Goal: Task Accomplishment & Management: Manage account settings

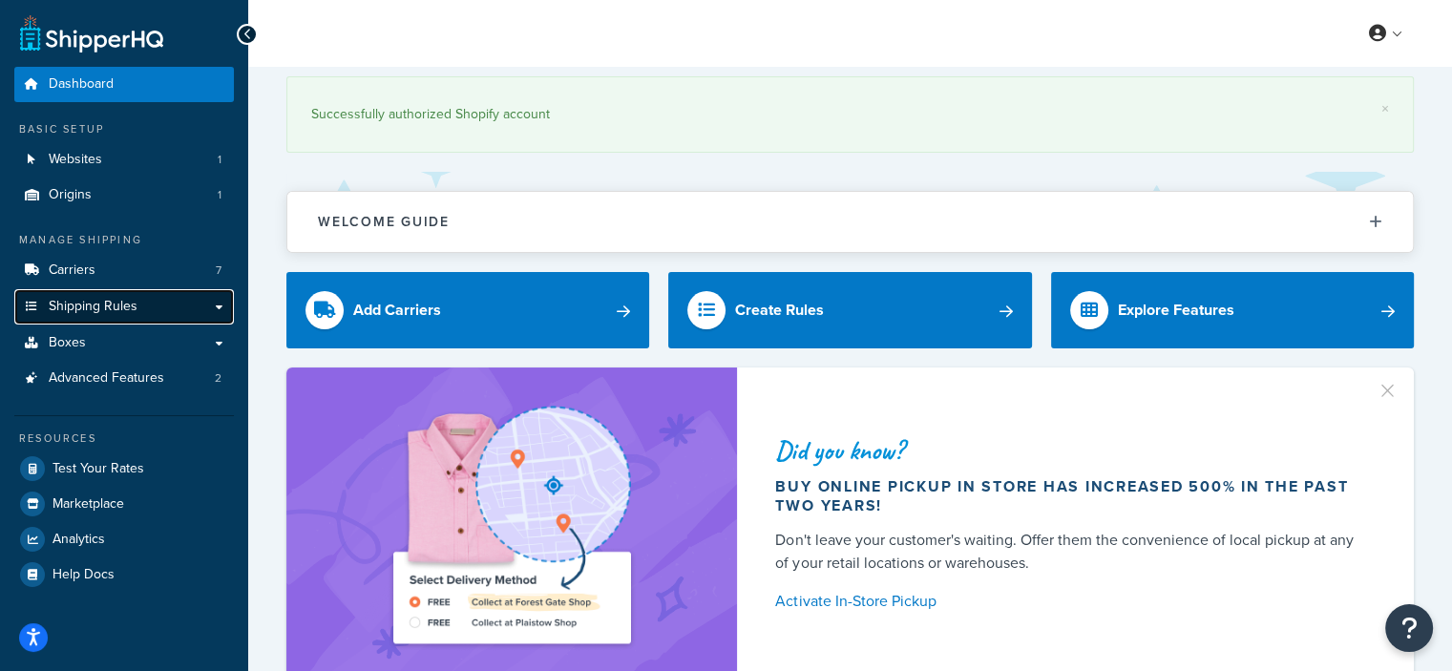
click at [191, 305] on link "Shipping Rules" at bounding box center [124, 306] width 220 height 35
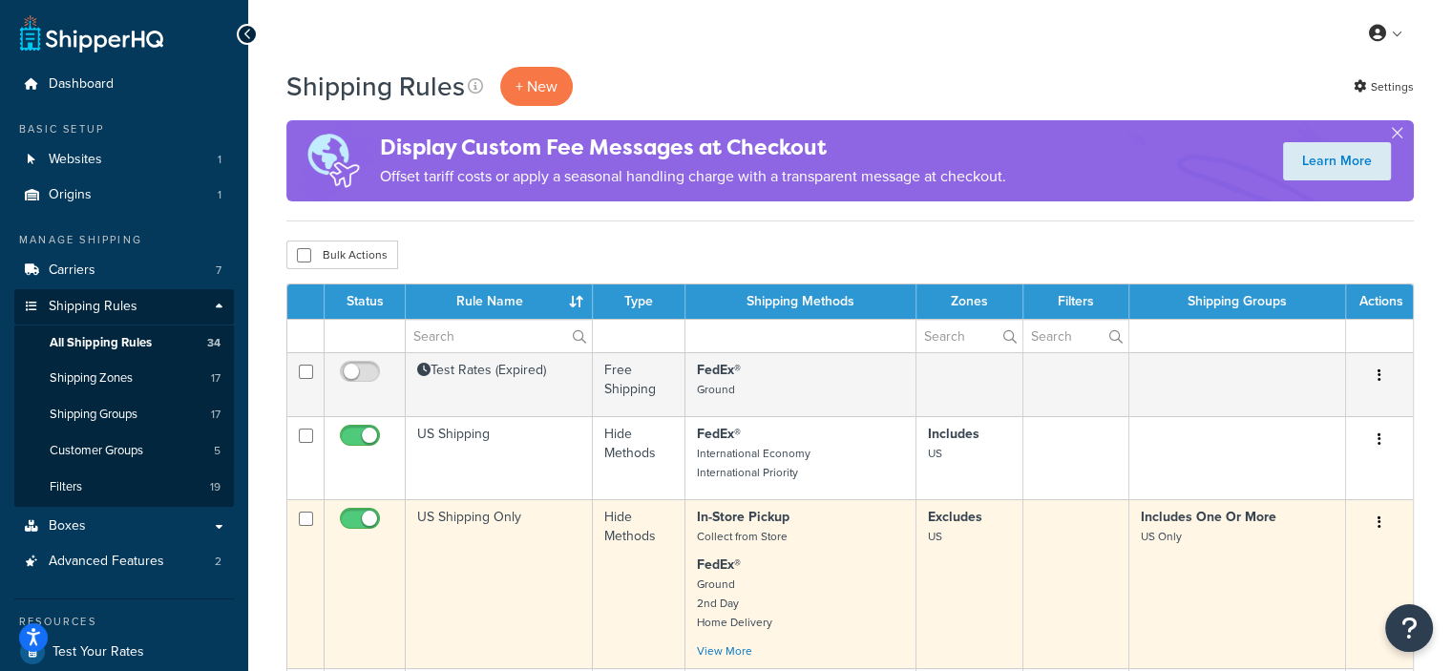
scroll to position [191, 0]
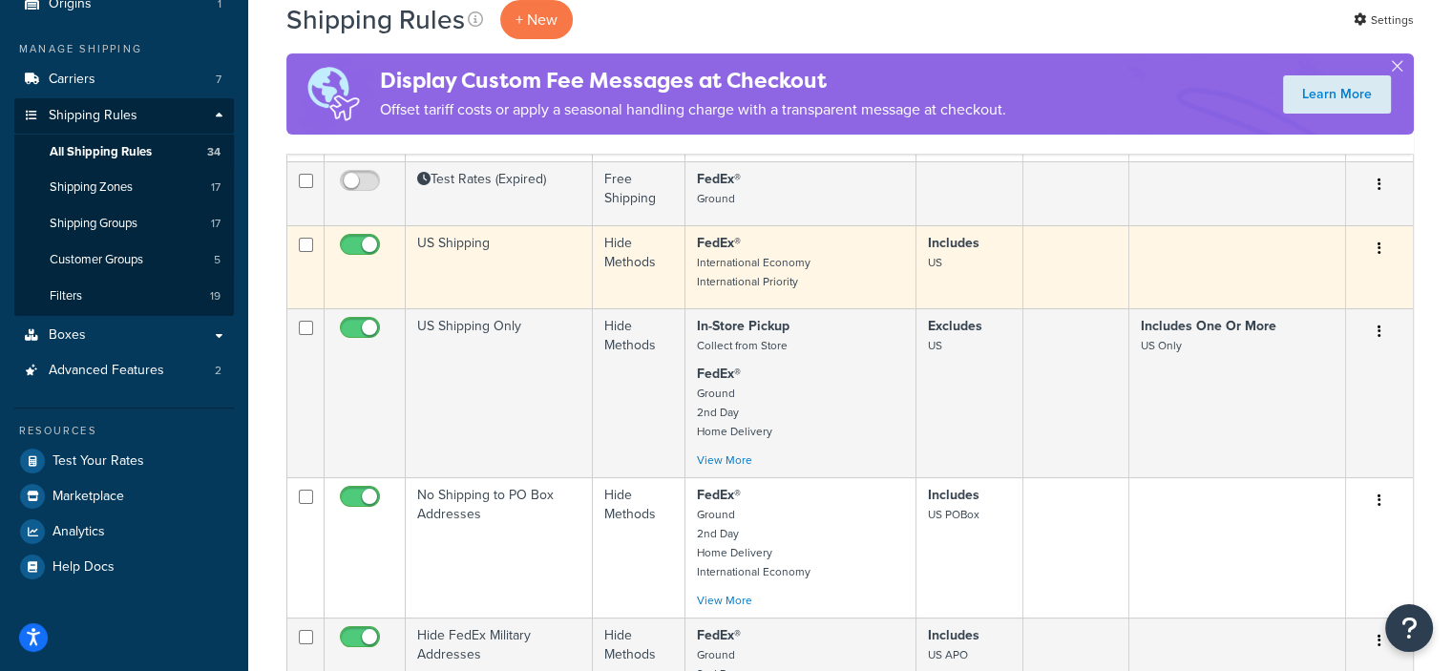
click at [1382, 252] on button "button" at bounding box center [1379, 249] width 27 height 31
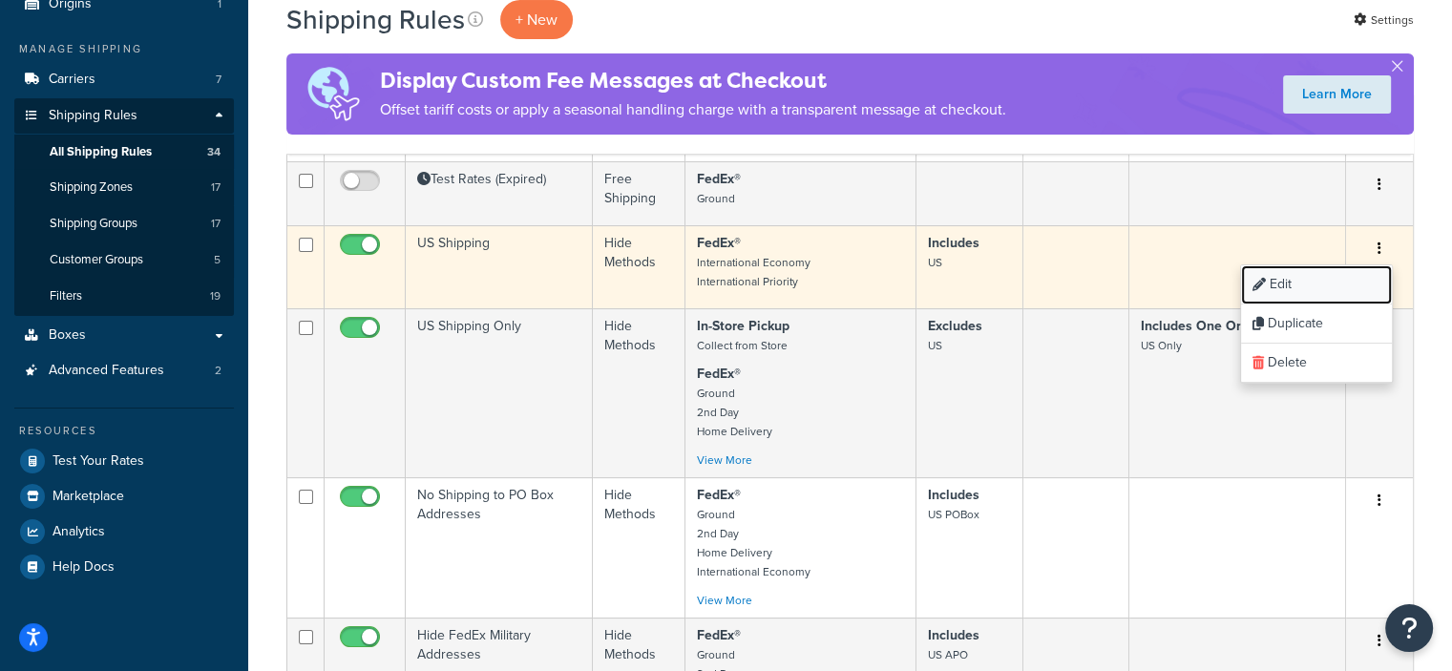
click at [1339, 276] on link "Edit" at bounding box center [1316, 284] width 151 height 39
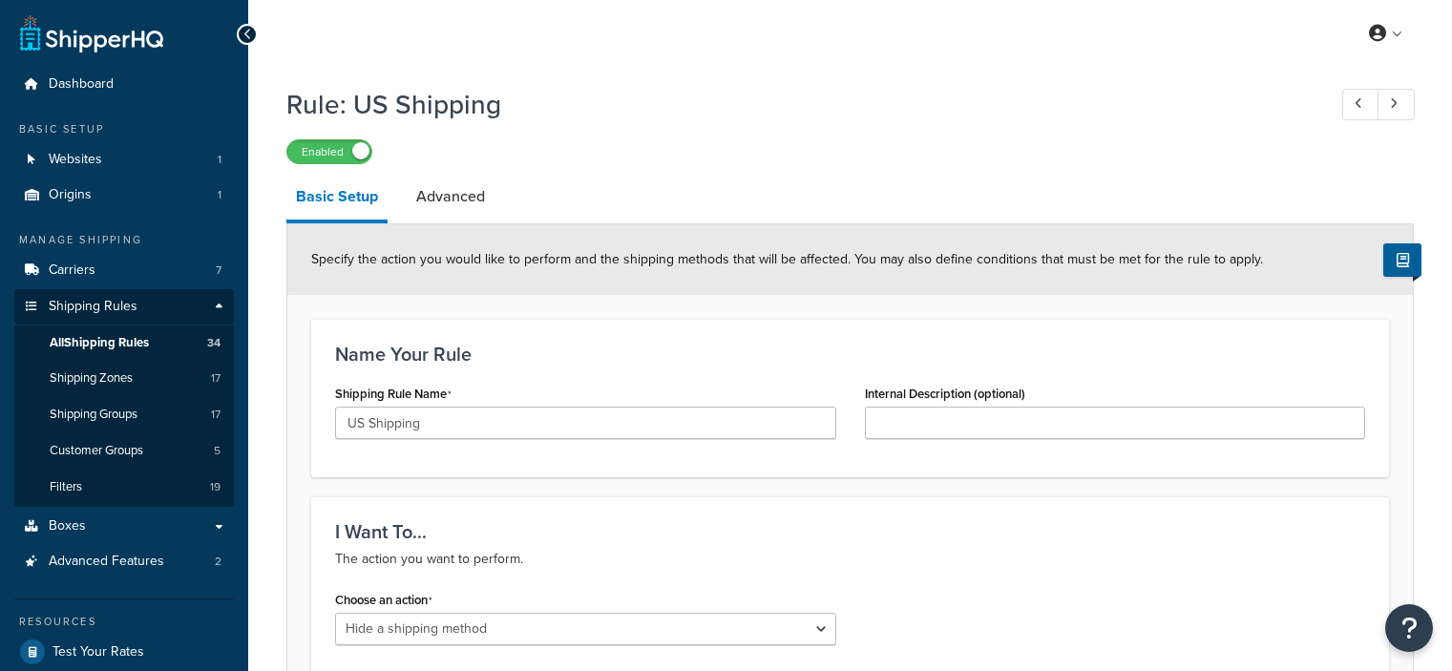
select select "HIDE"
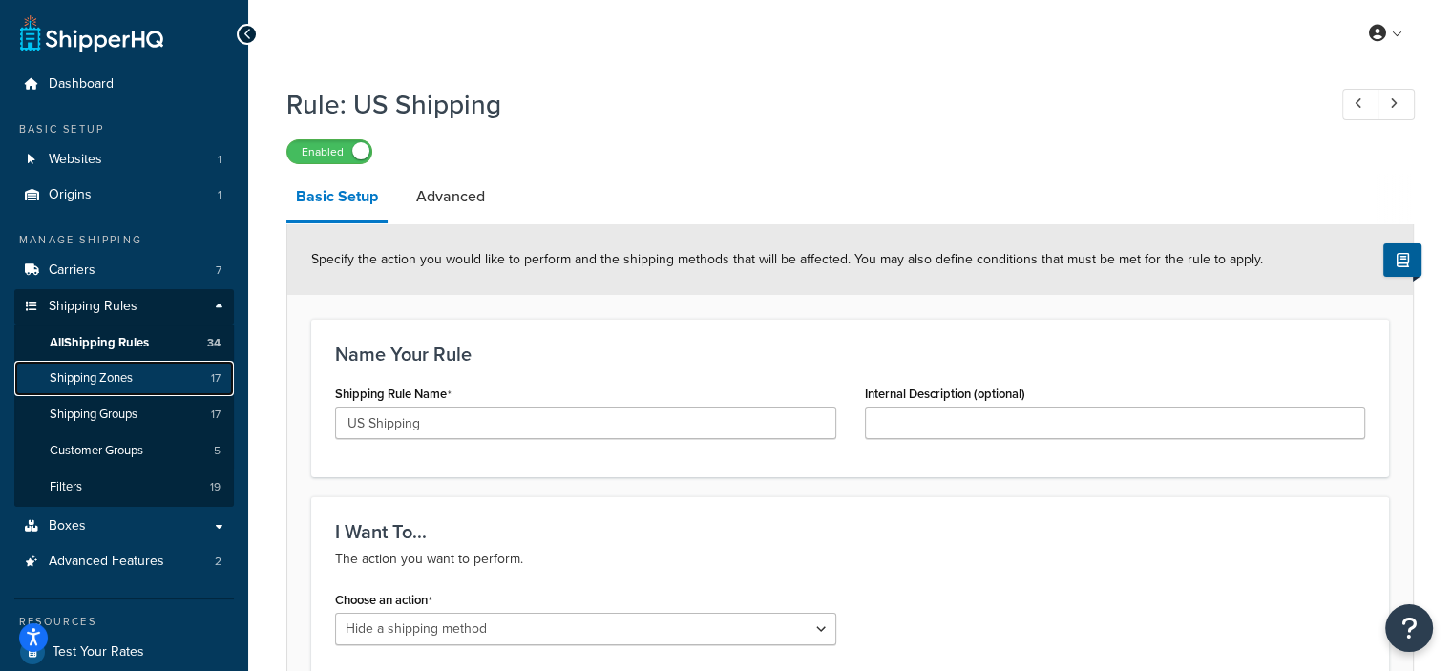
click at [131, 377] on span "Shipping Zones" at bounding box center [91, 378] width 83 height 16
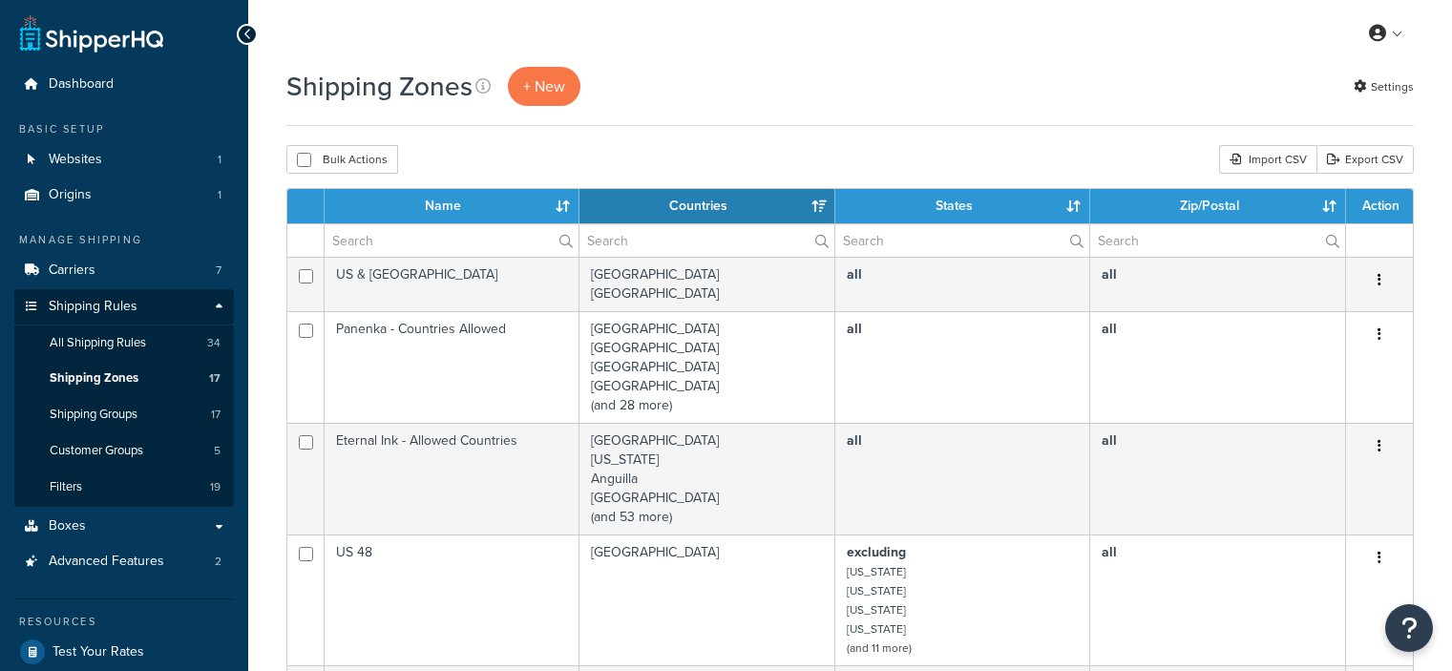
select select "15"
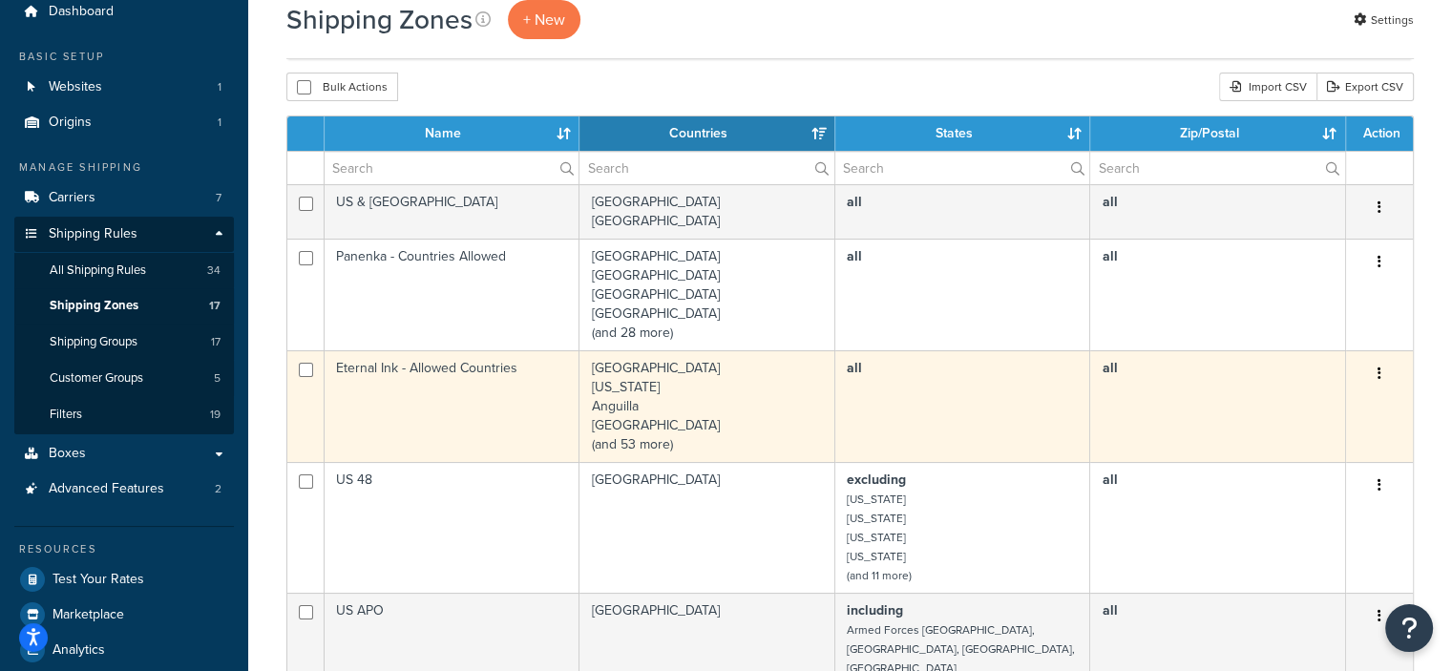
scroll to position [191, 0]
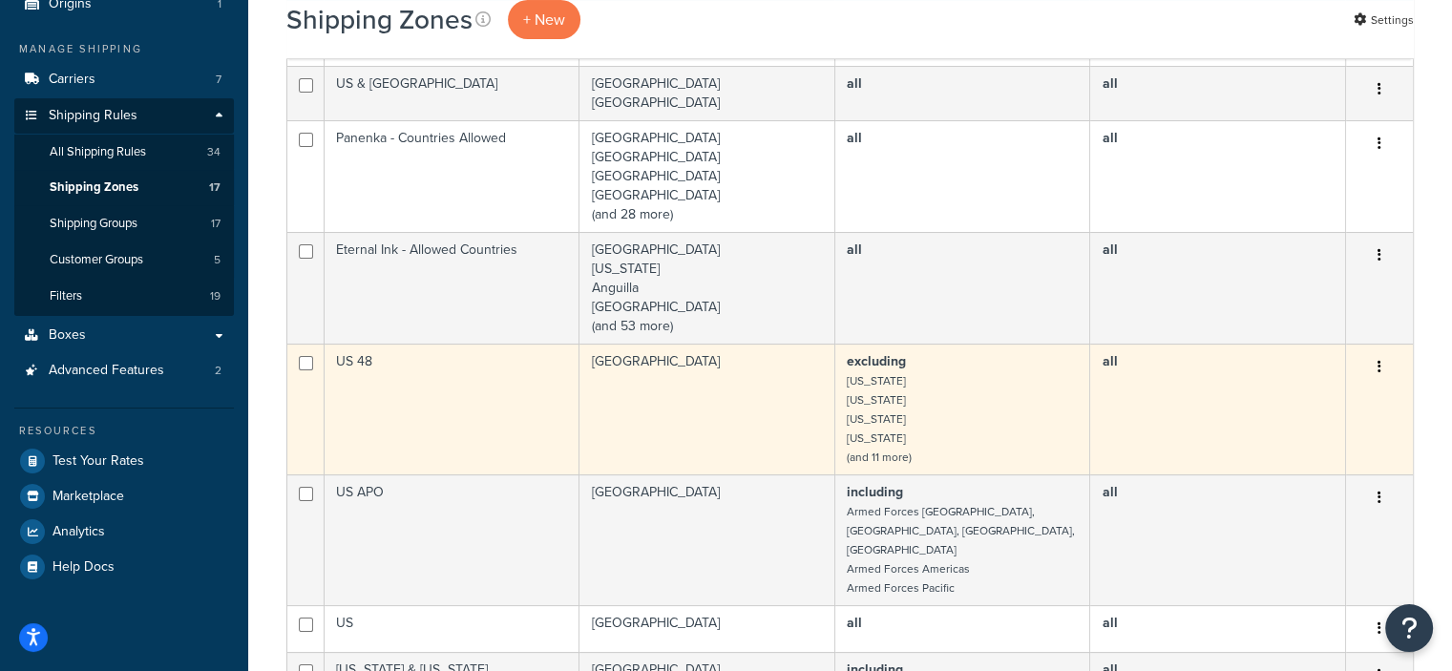
click at [1096, 402] on td "all" at bounding box center [1218, 409] width 256 height 131
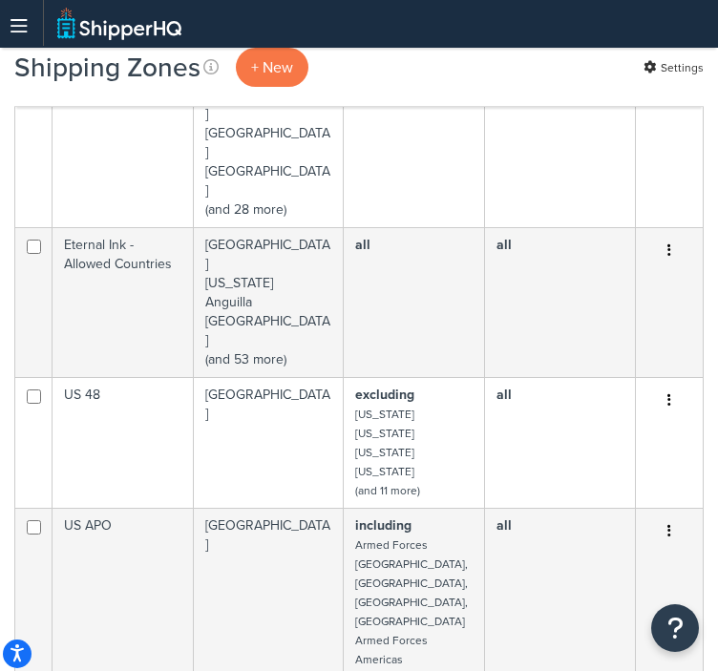
scroll to position [382, 0]
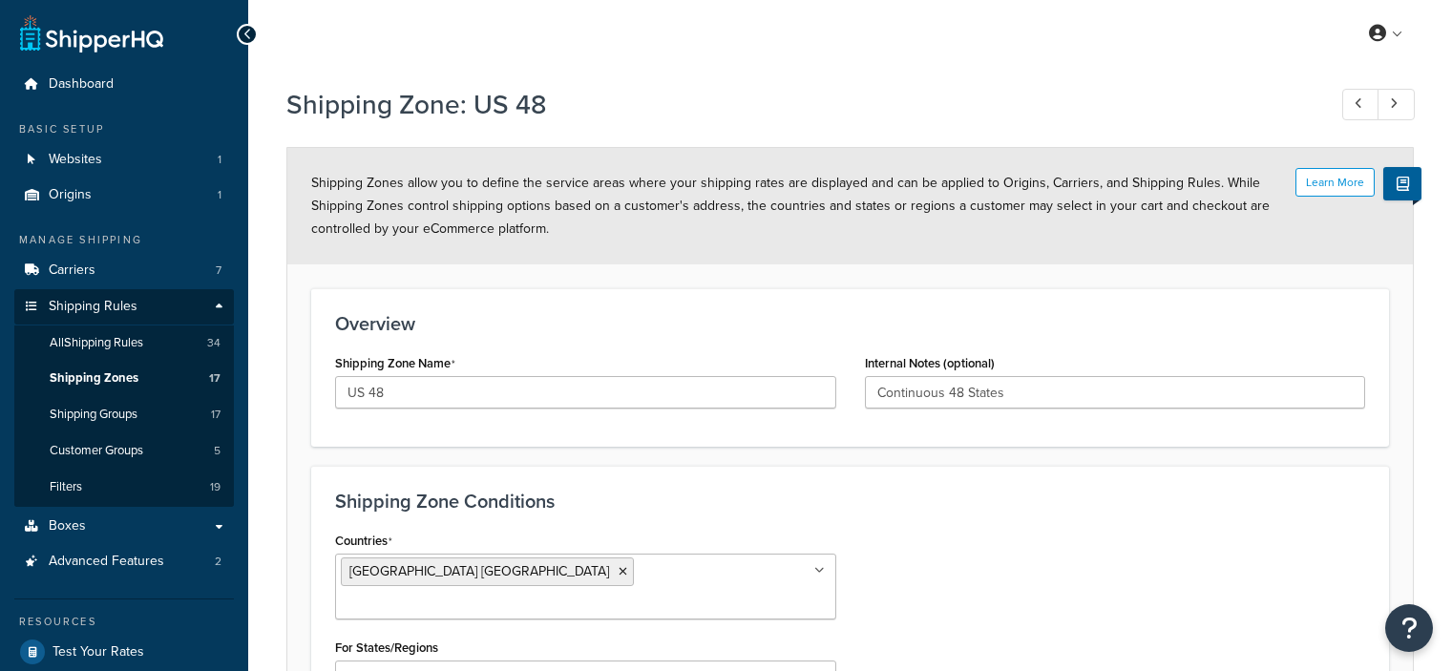
select select "excluding"
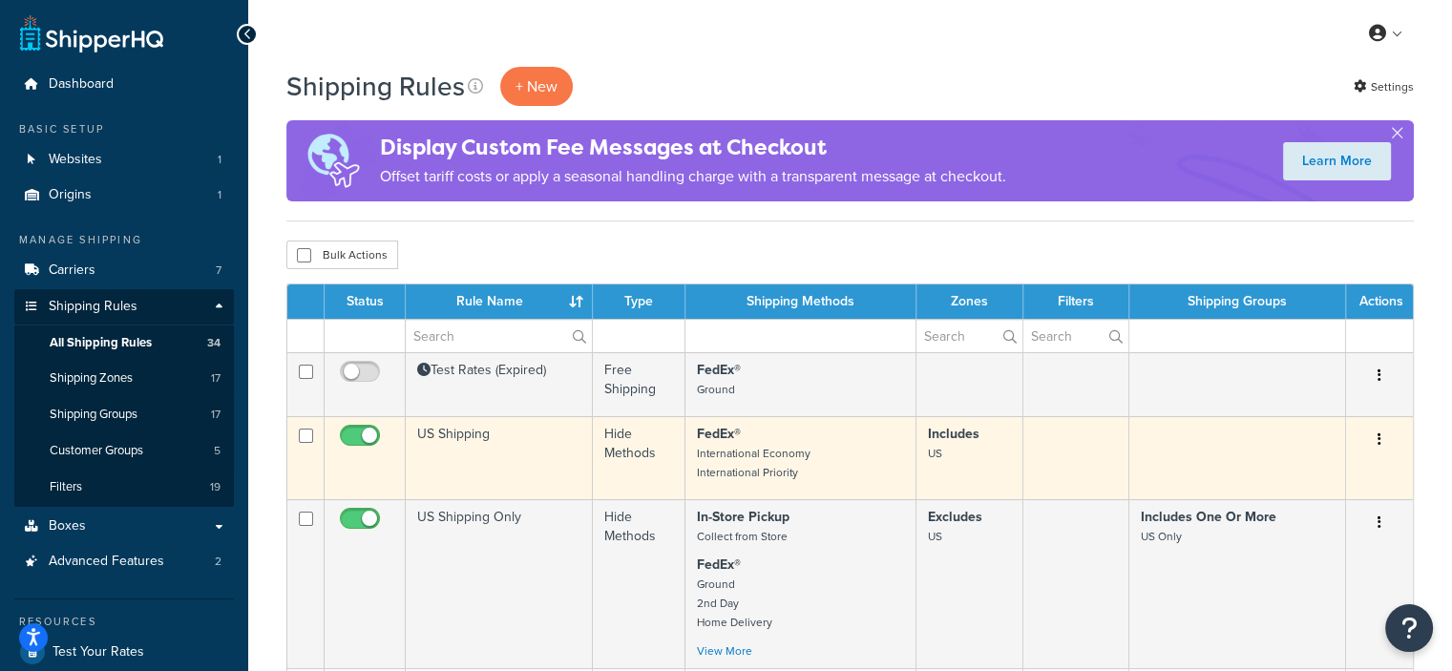
click at [1006, 451] on p "Includes US" at bounding box center [969, 444] width 83 height 38
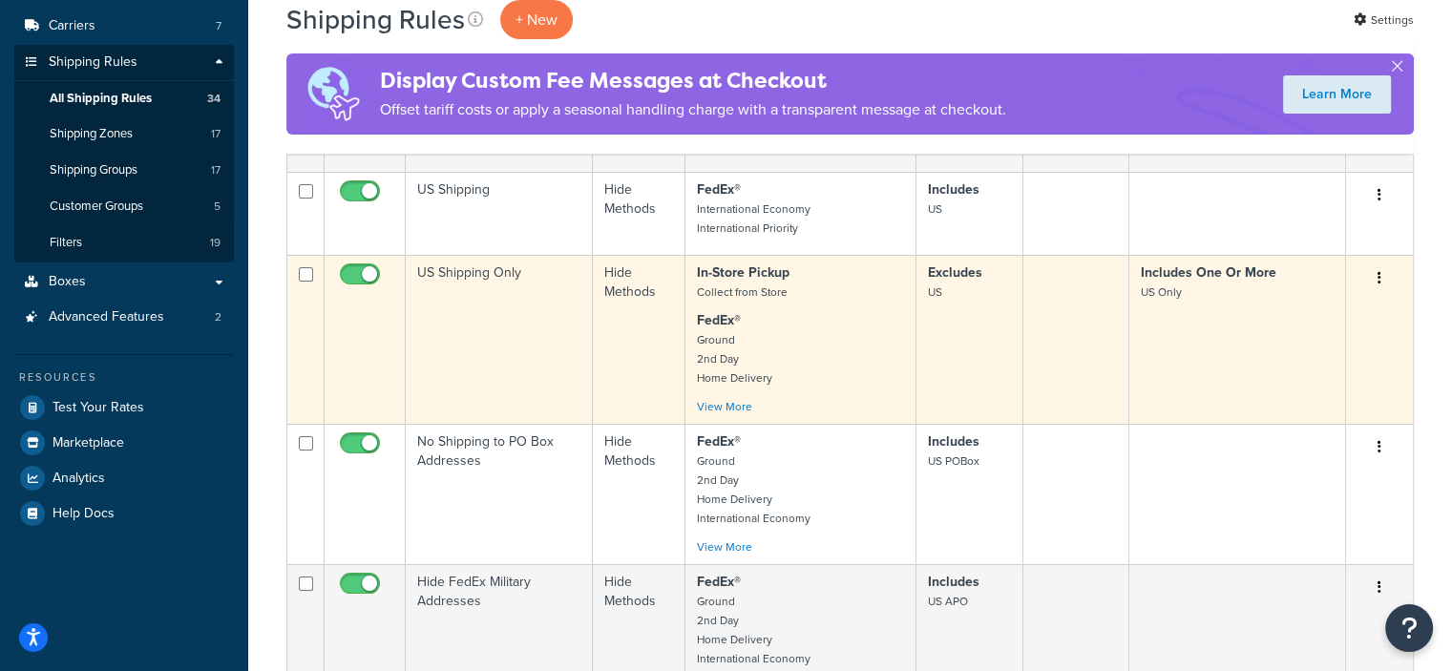
scroll to position [286, 0]
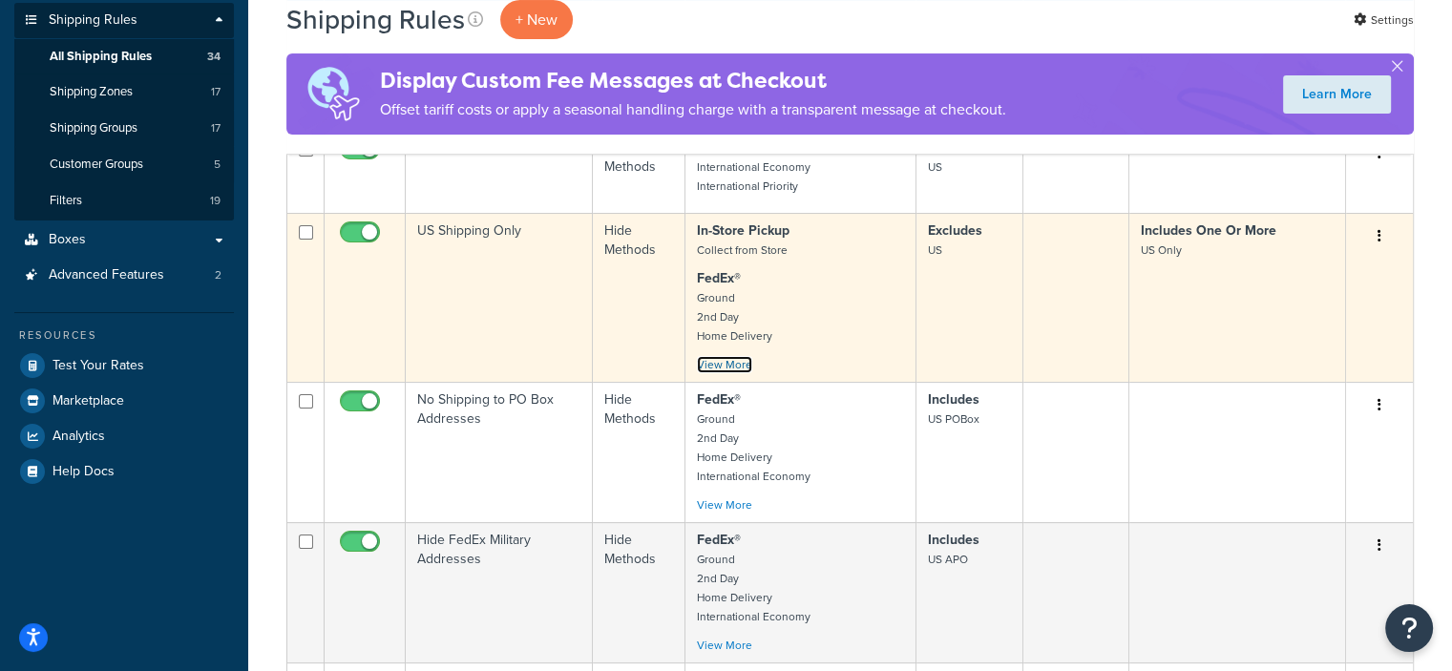
click at [706, 368] on link "View More" at bounding box center [724, 364] width 55 height 17
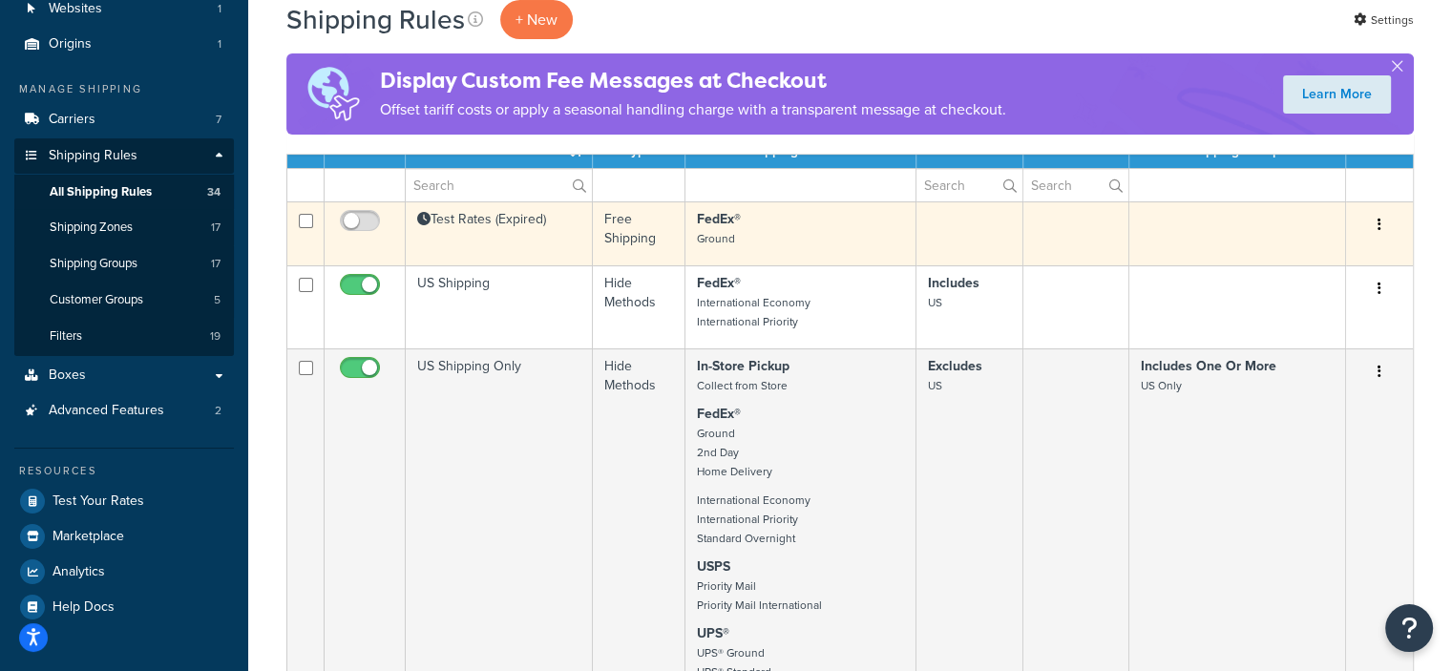
scroll to position [95, 0]
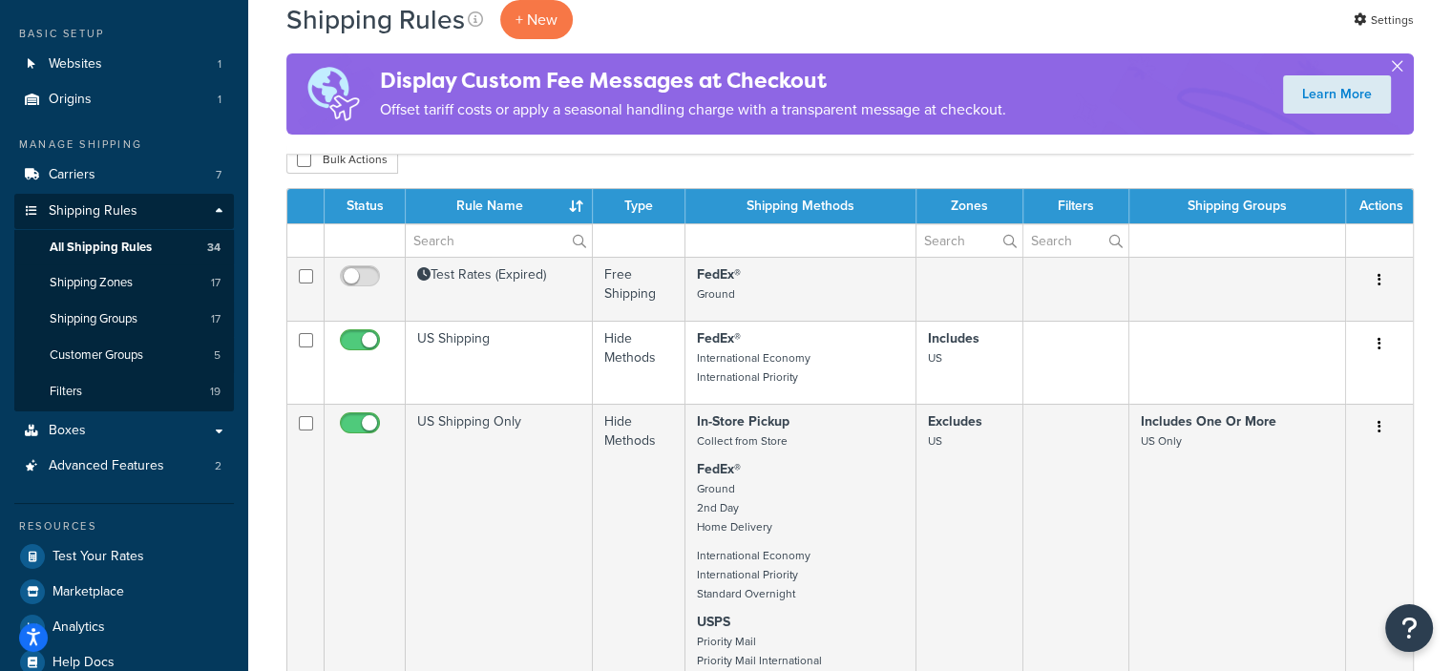
click at [1397, 73] on button "button" at bounding box center [1397, 70] width 5 height 5
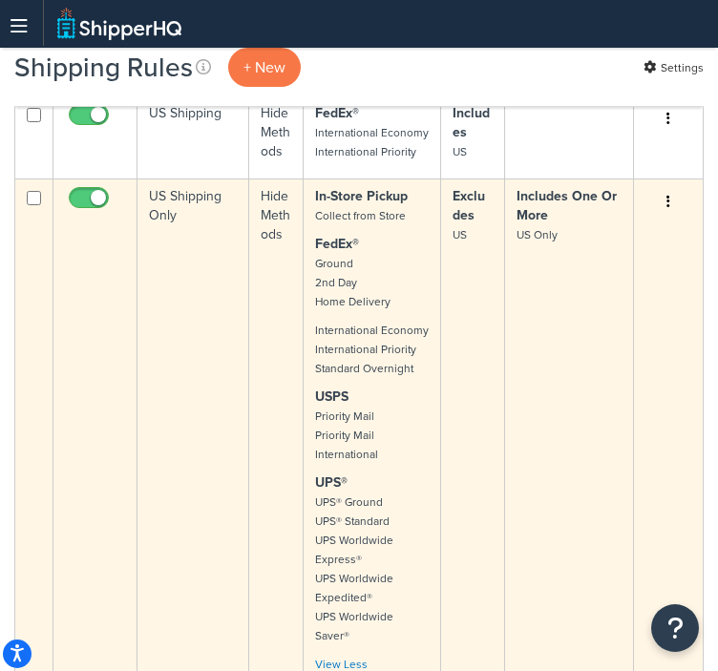
scroll to position [477, 0]
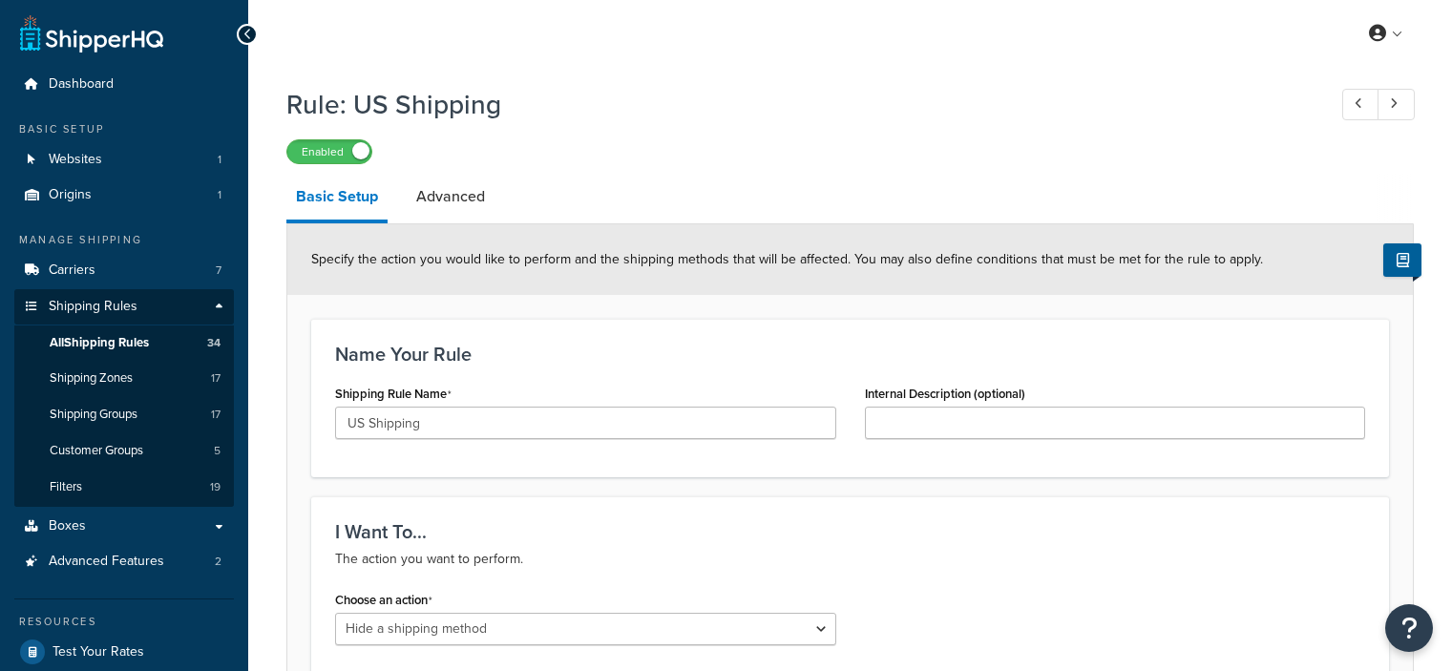
select select "HIDE"
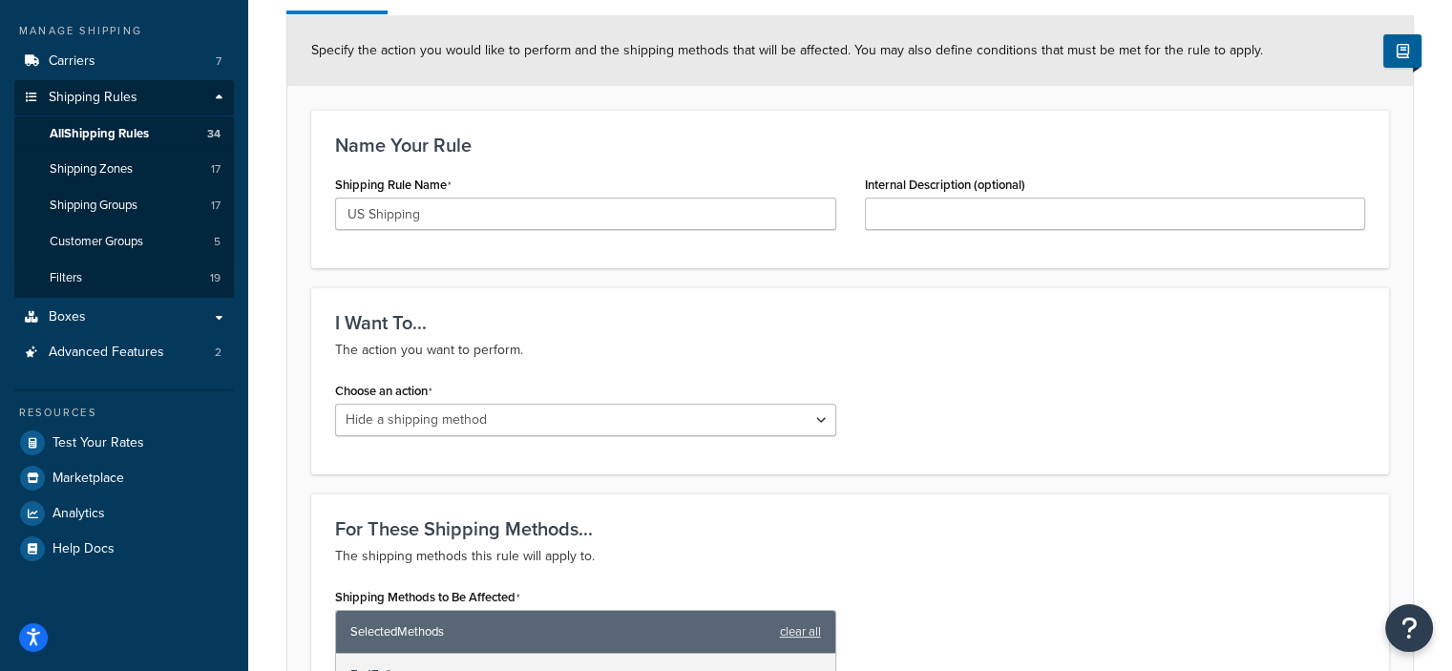
scroll to position [95, 0]
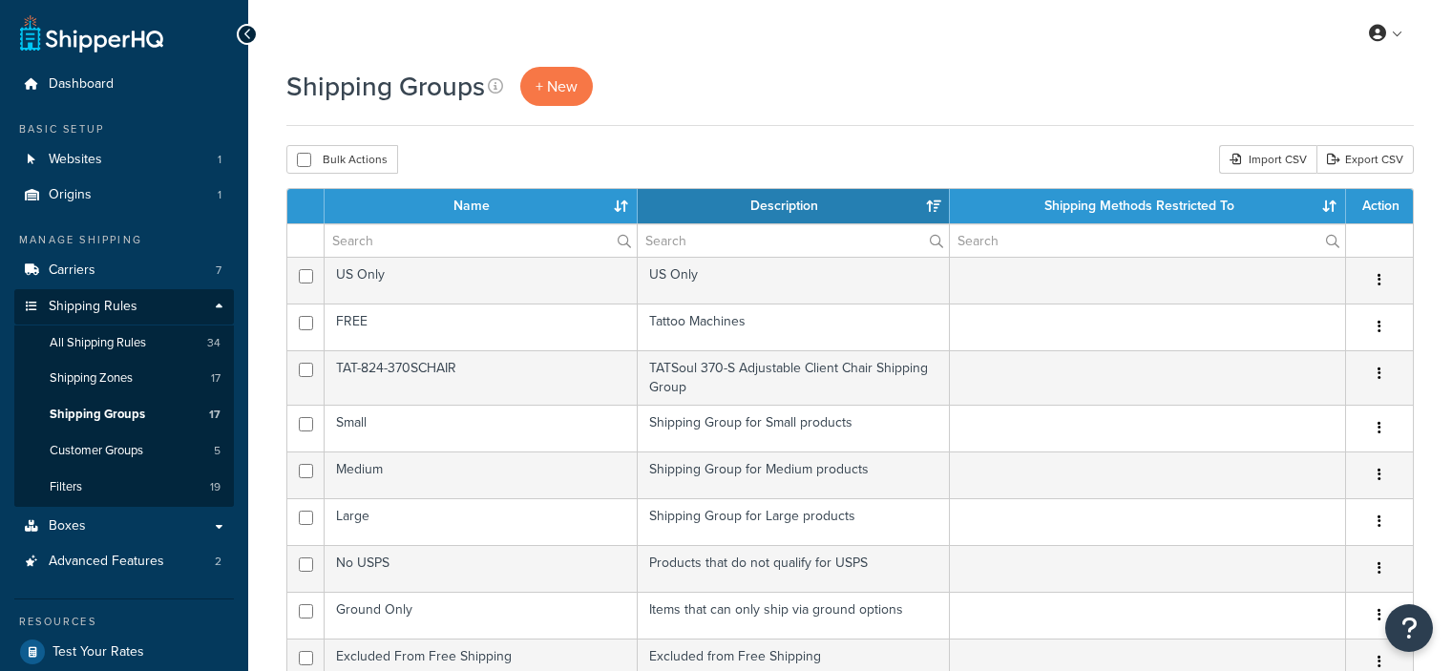
select select "15"
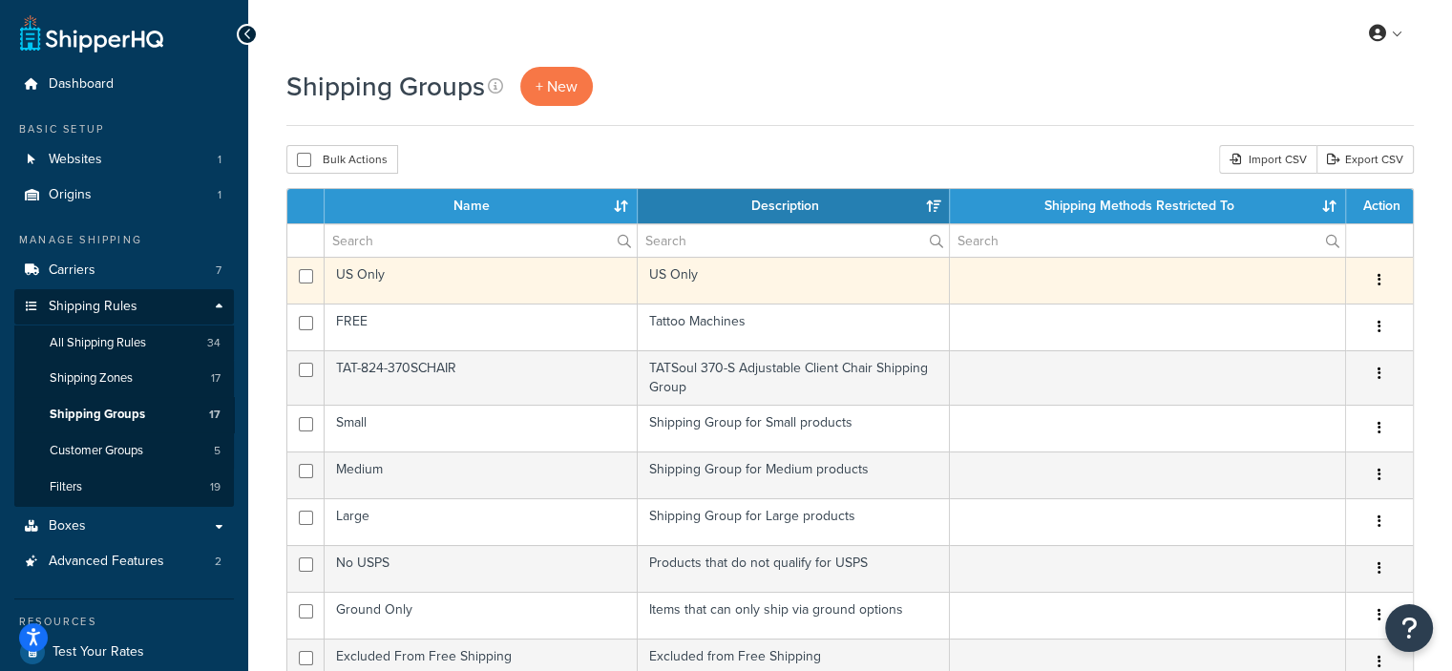
click at [1227, 284] on td at bounding box center [1148, 280] width 396 height 47
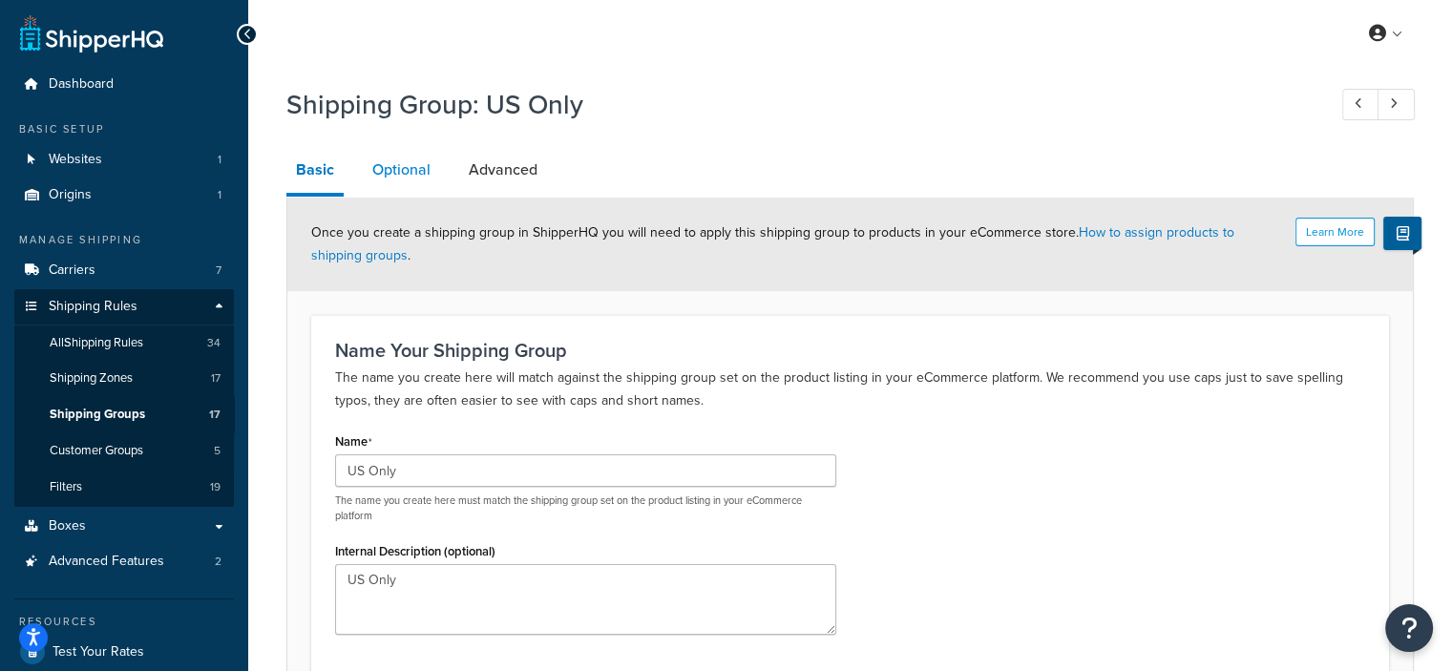
click at [405, 178] on link "Optional" at bounding box center [401, 170] width 77 height 46
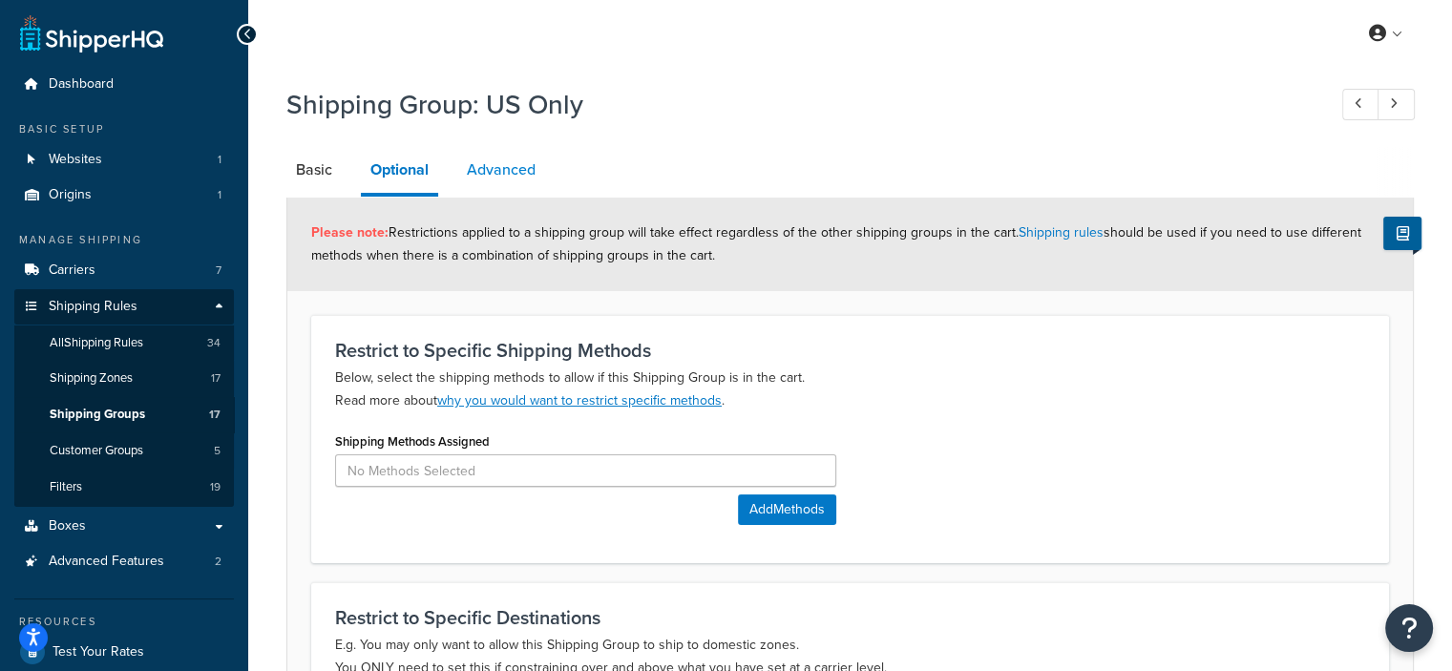
click at [504, 174] on link "Advanced" at bounding box center [501, 170] width 88 height 46
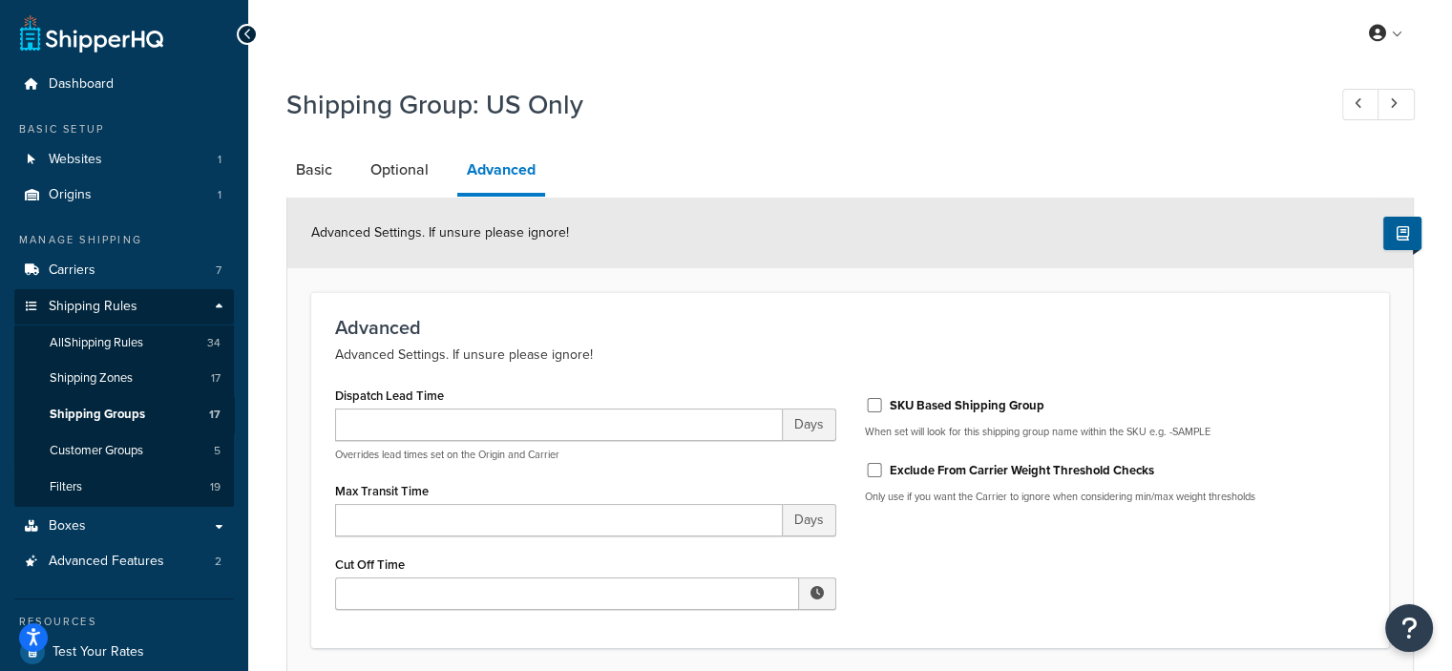
click at [440, 168] on li "Optional" at bounding box center [409, 170] width 96 height 46
click at [390, 163] on link "Optional" at bounding box center [399, 170] width 77 height 46
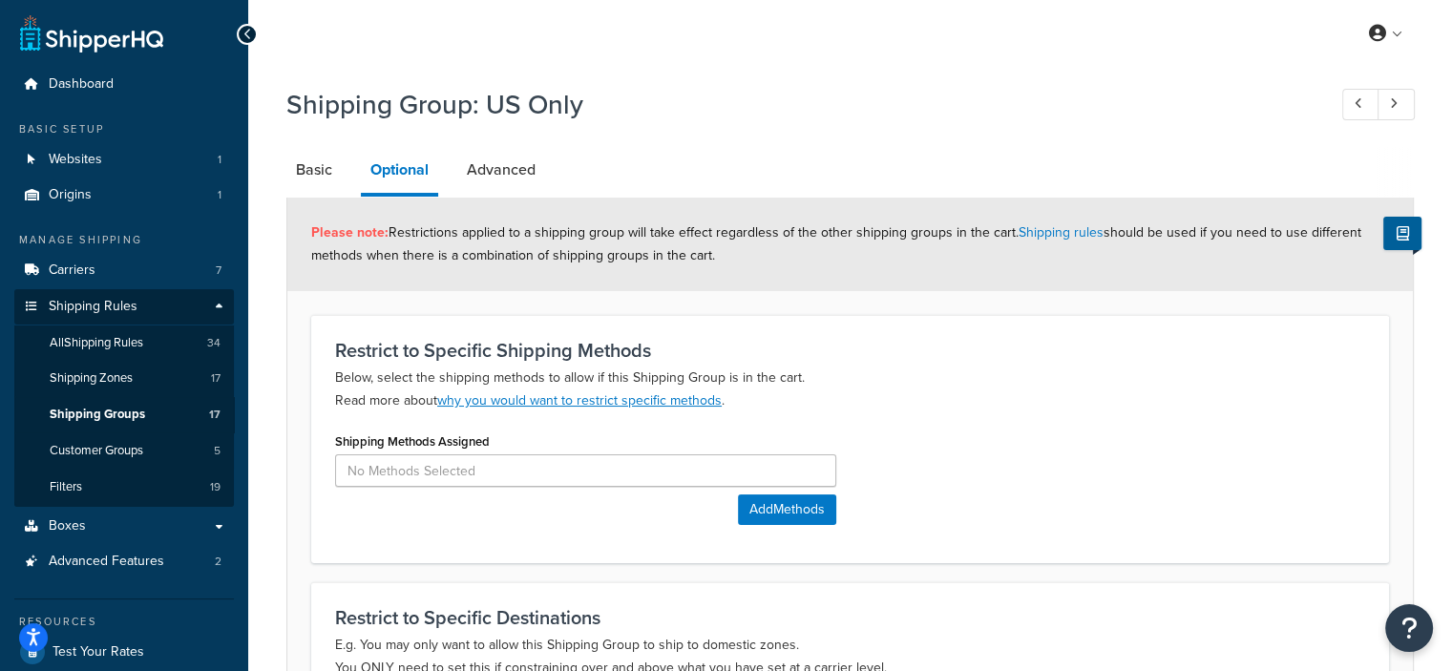
click at [278, 145] on div "Shipping Group: US Only Basic Optional Advanced Please note: Restrictions appli…" at bounding box center [850, 508] width 1204 height 864
click at [293, 173] on link "Basic" at bounding box center [313, 170] width 55 height 46
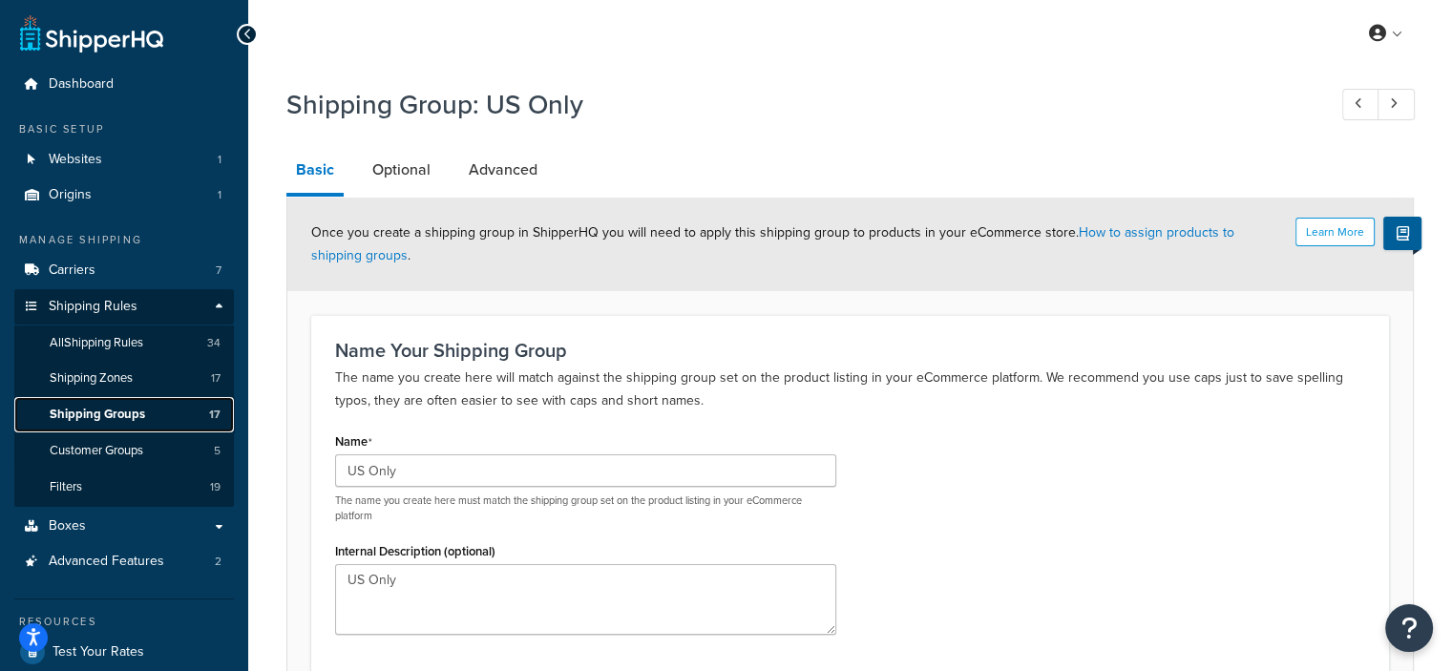
click at [125, 411] on span "Shipping Groups" at bounding box center [97, 415] width 95 height 16
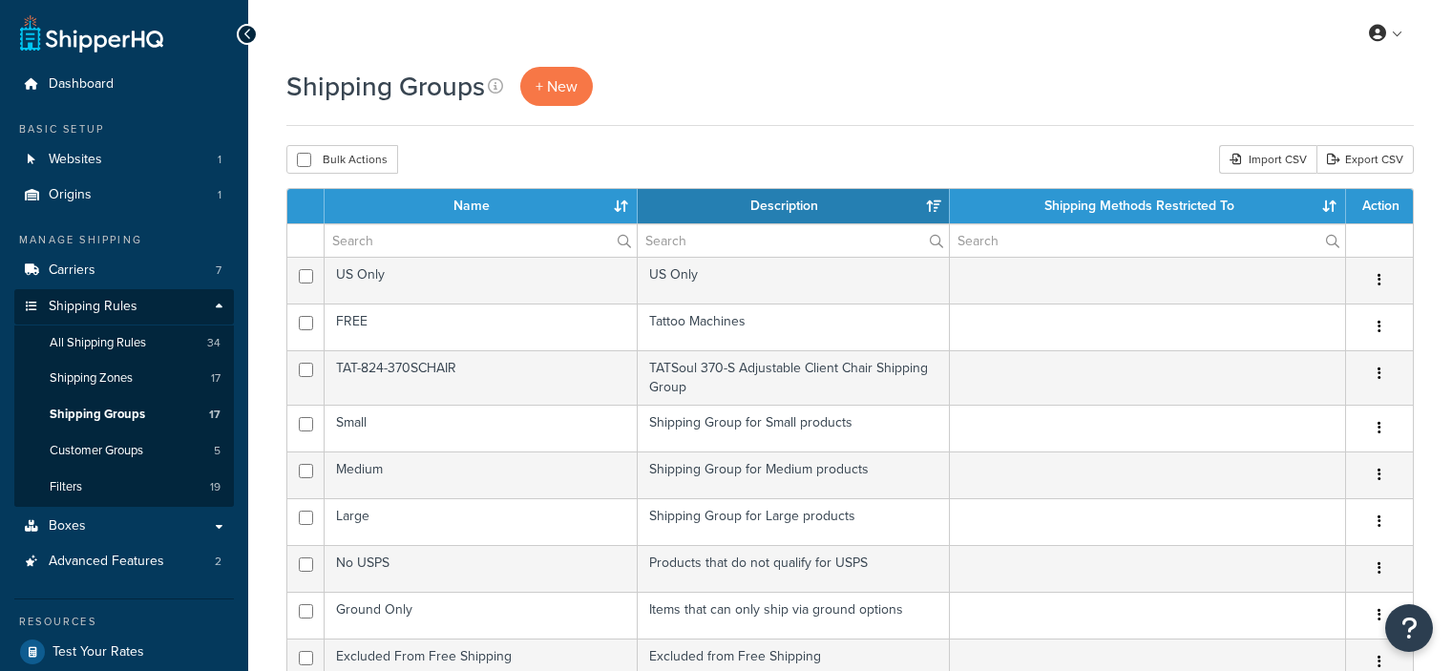
select select "15"
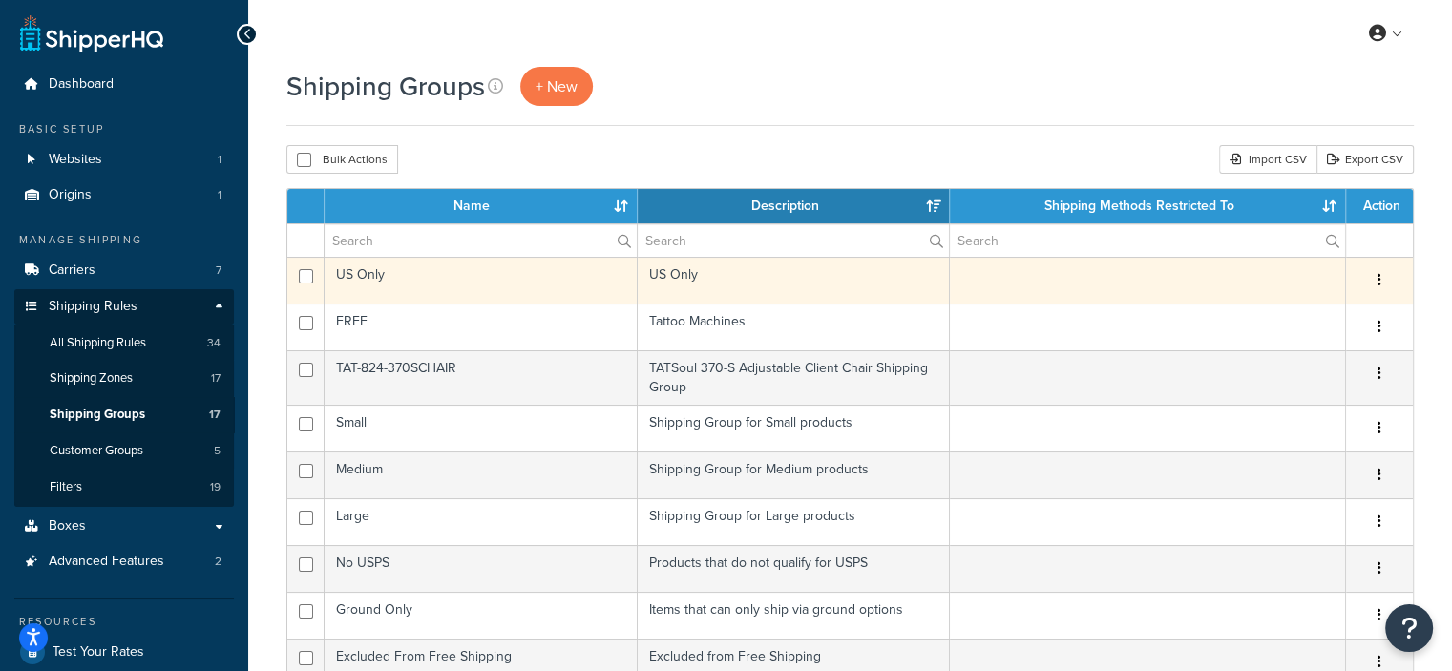
click at [1378, 273] on button "button" at bounding box center [1379, 280] width 27 height 31
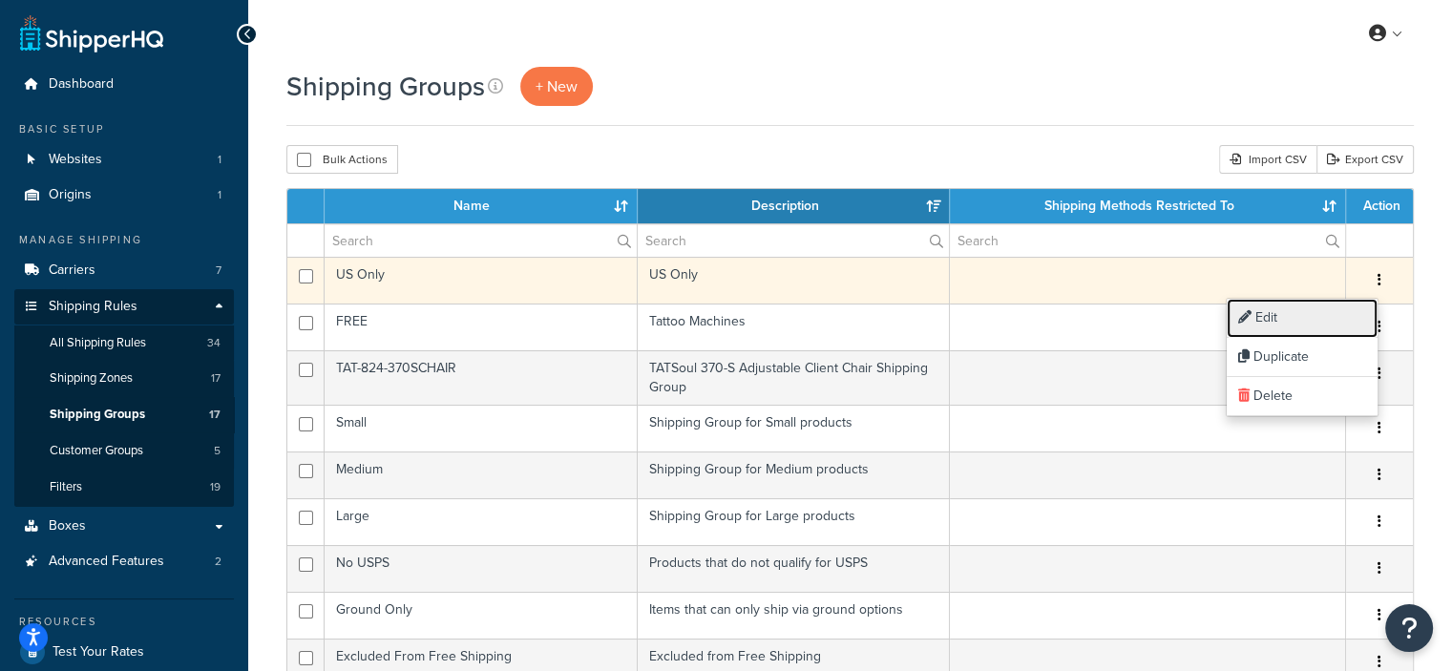
click at [1330, 324] on link "Edit" at bounding box center [1302, 318] width 151 height 39
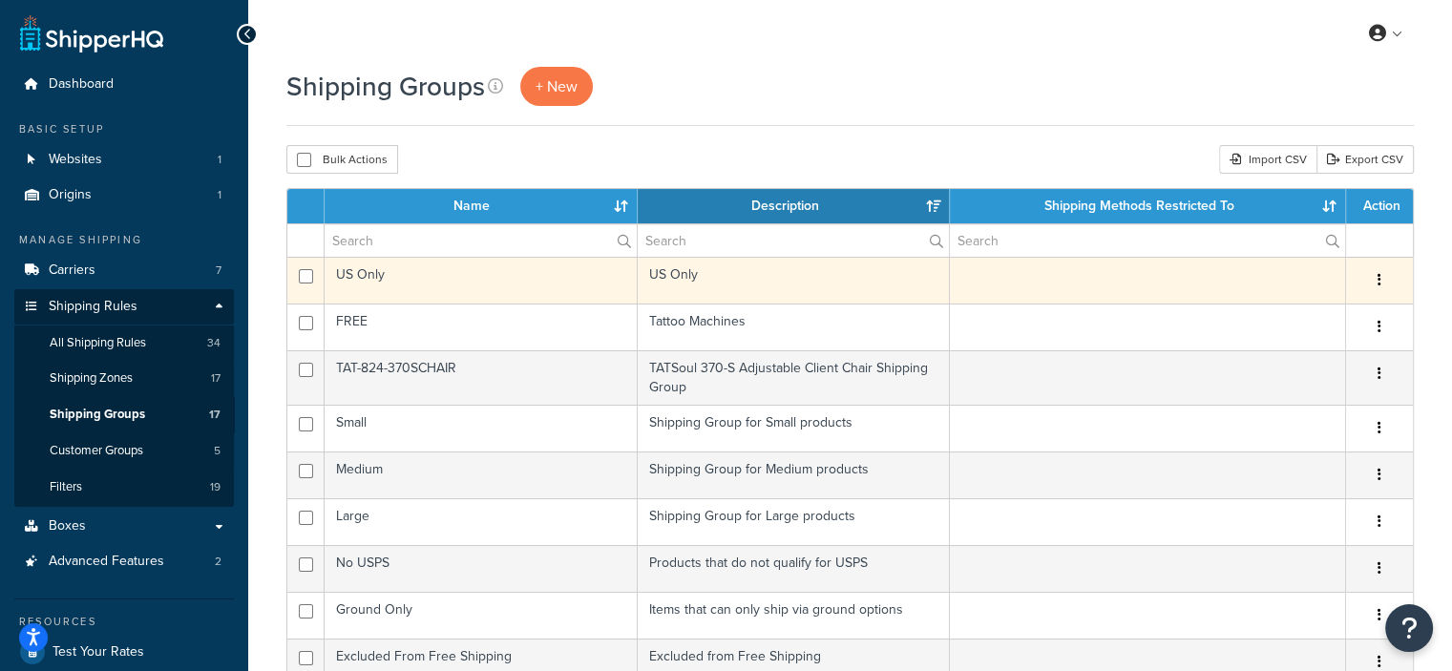
click at [360, 282] on td "US Only" at bounding box center [481, 280] width 313 height 47
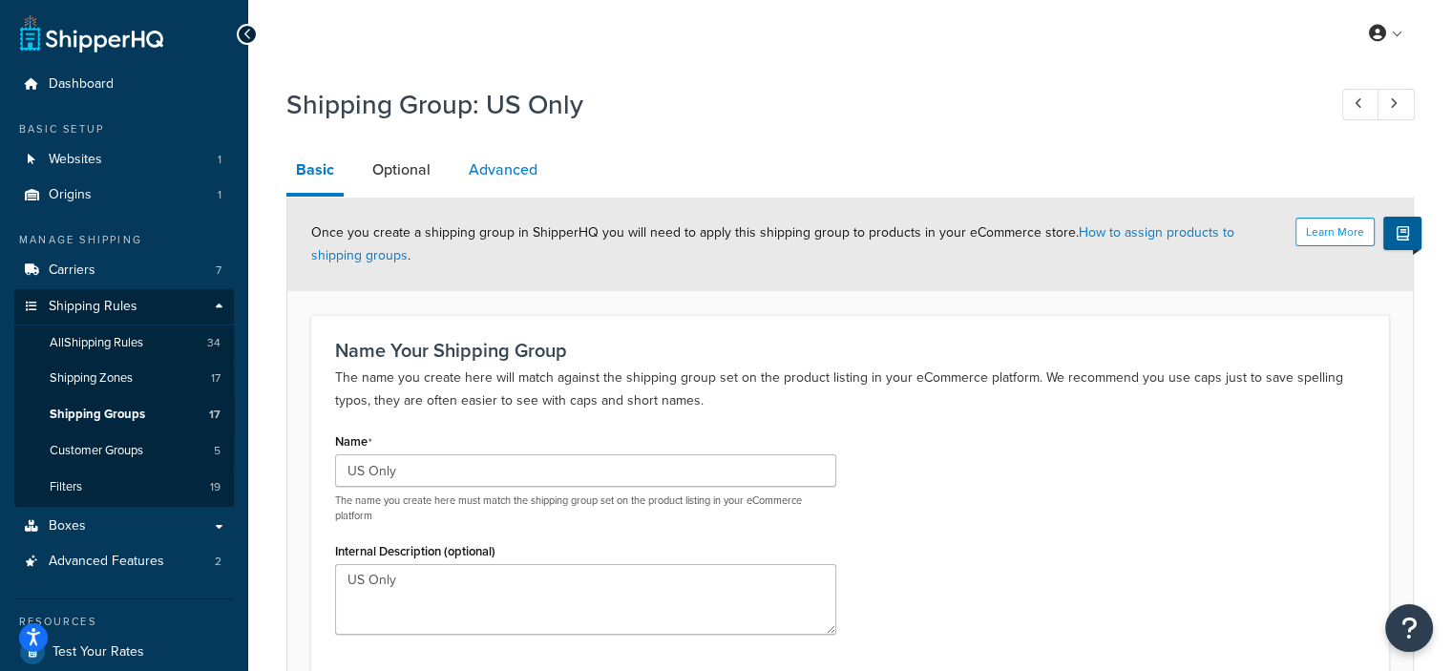
click at [504, 186] on link "Advanced" at bounding box center [503, 170] width 88 height 46
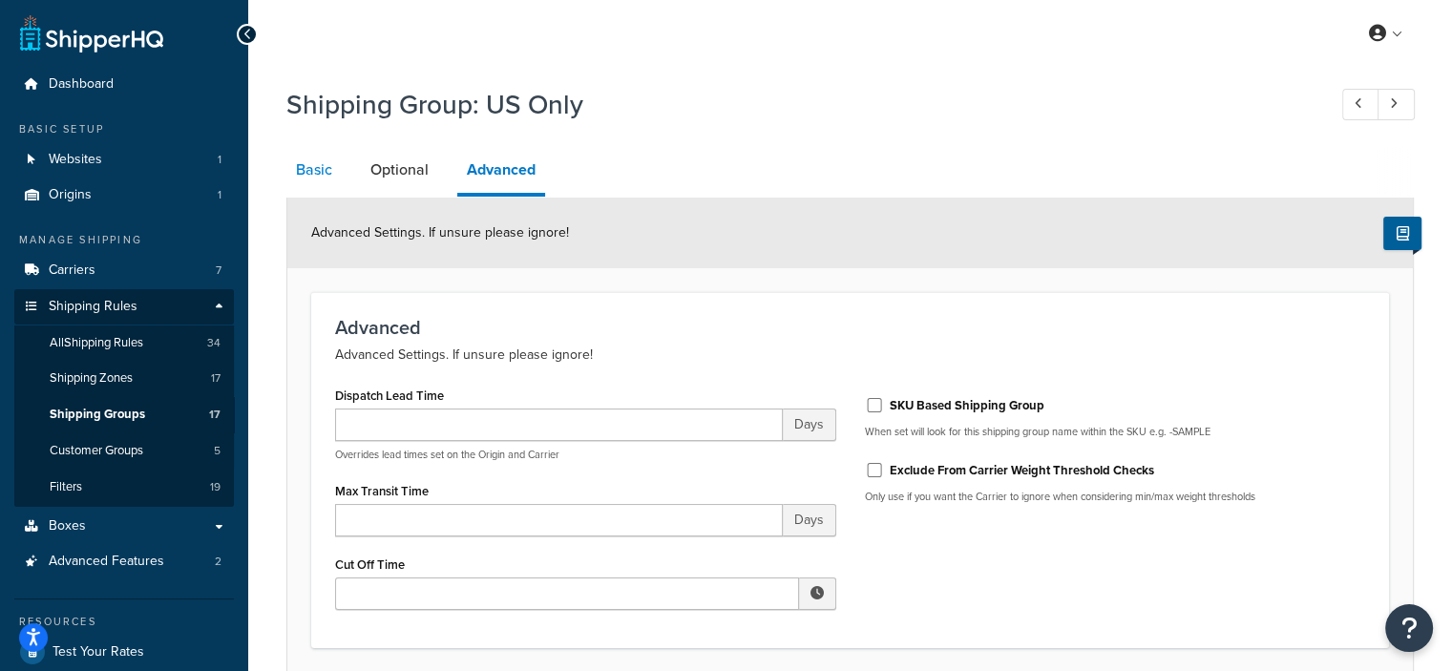
click at [333, 178] on link "Basic" at bounding box center [313, 170] width 55 height 46
click at [118, 413] on span "Shipping Groups" at bounding box center [97, 415] width 95 height 16
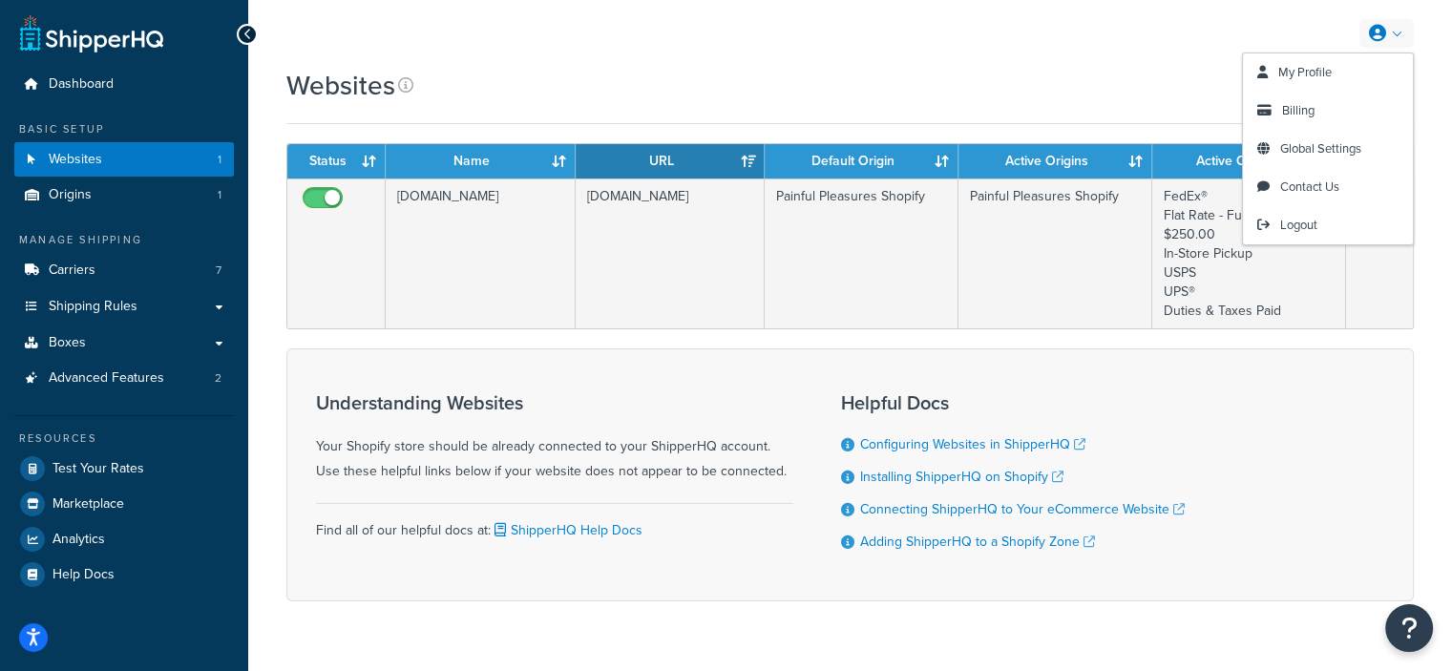
click at [1393, 46] on link at bounding box center [1386, 33] width 54 height 29
click at [1327, 70] on span "My Profile" at bounding box center [1304, 72] width 53 height 18
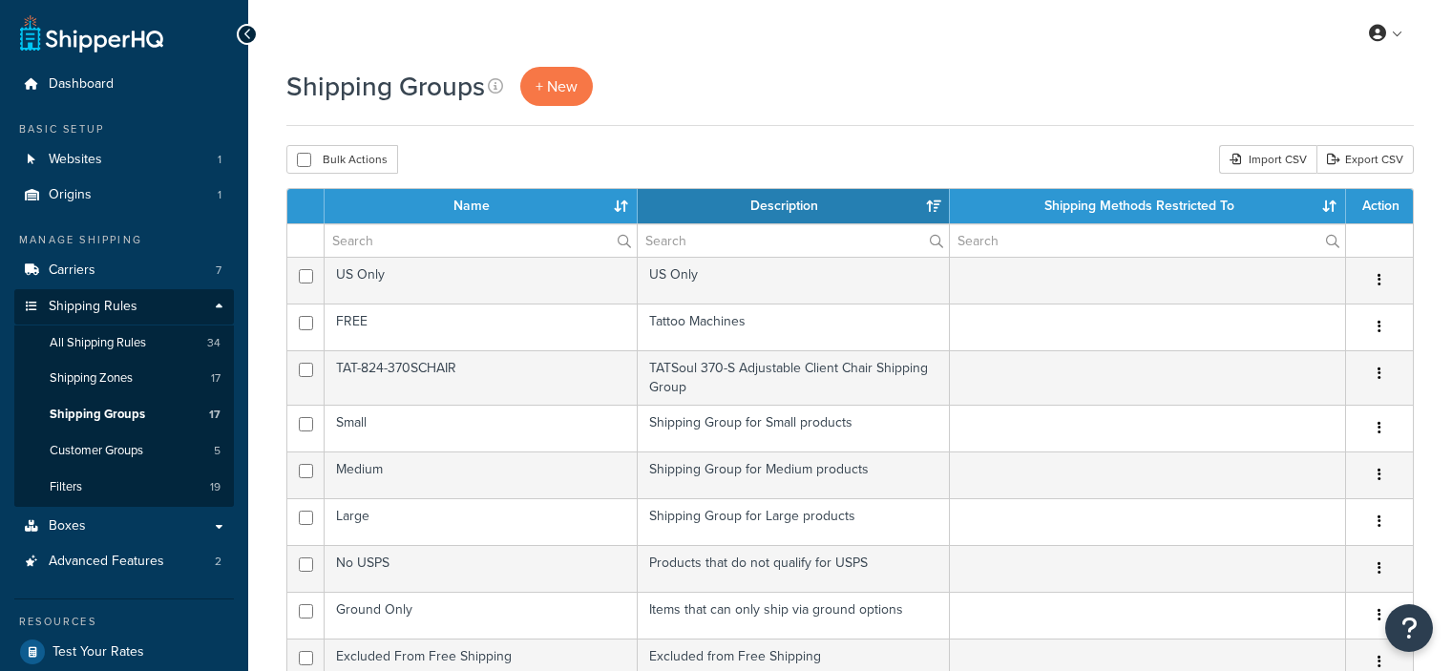
select select "15"
